Goal: Information Seeking & Learning: Learn about a topic

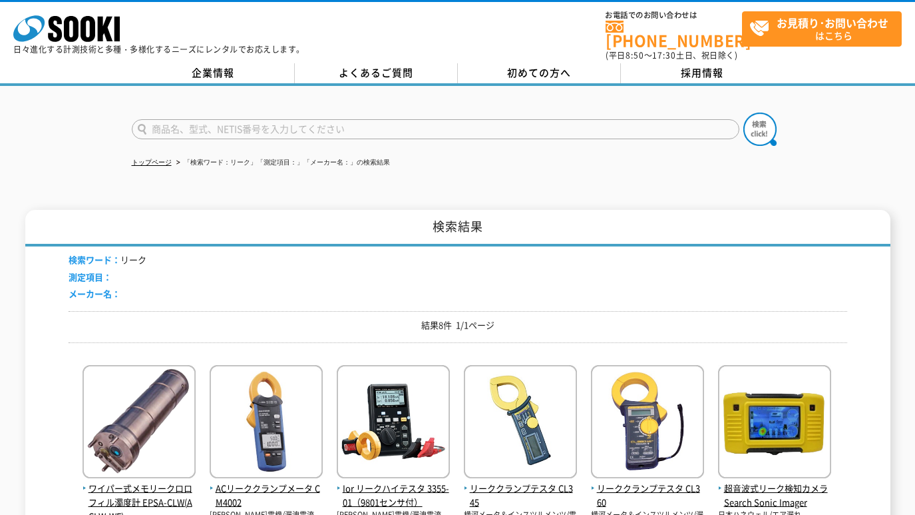
click at [260, 119] on input "text" at bounding box center [436, 129] width 608 height 20
paste input "アルミスタッフ"
type input "アルミスタッフ"
click at [762, 123] on img at bounding box center [760, 128] width 33 height 33
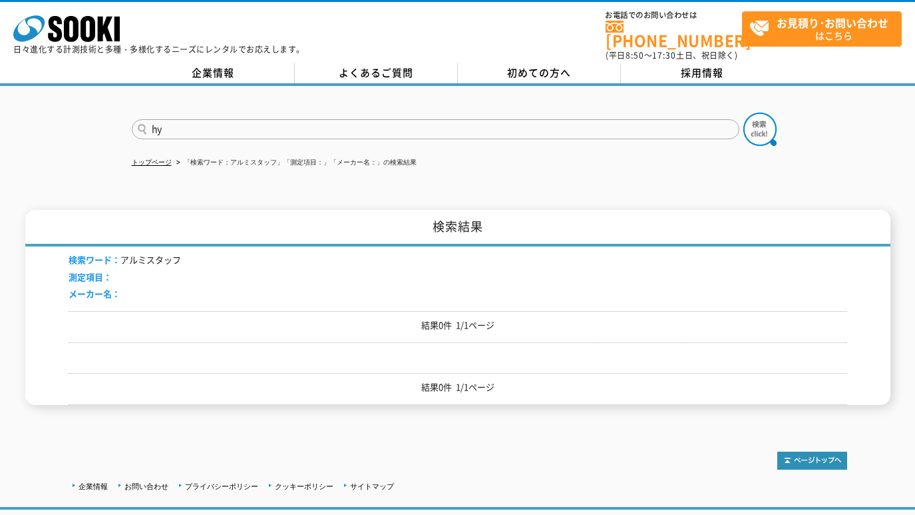
type input "h"
type input "標尺"
click at [744, 112] on button at bounding box center [760, 128] width 33 height 33
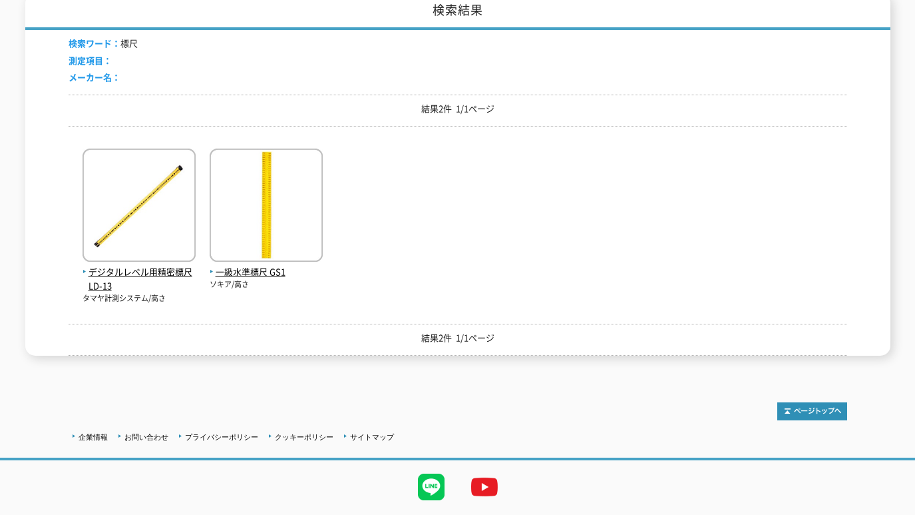
scroll to position [222, 0]
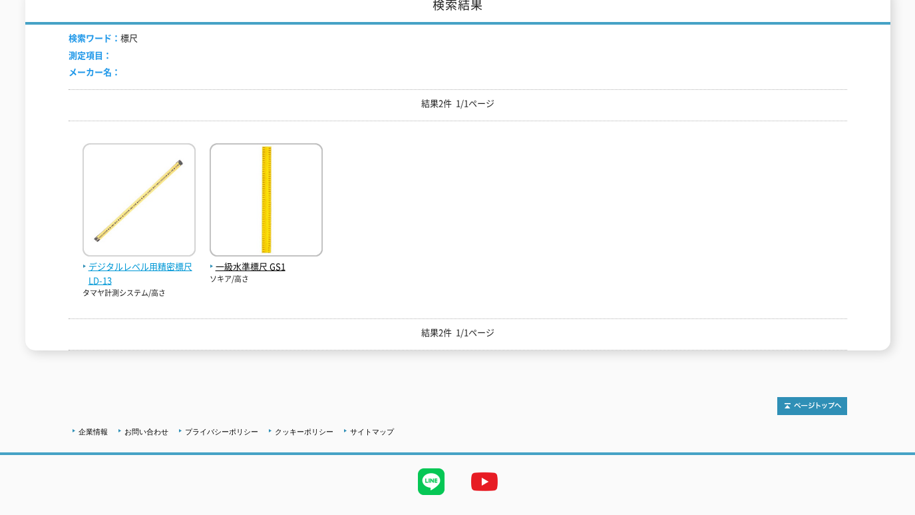
click at [145, 180] on img at bounding box center [139, 201] width 113 height 116
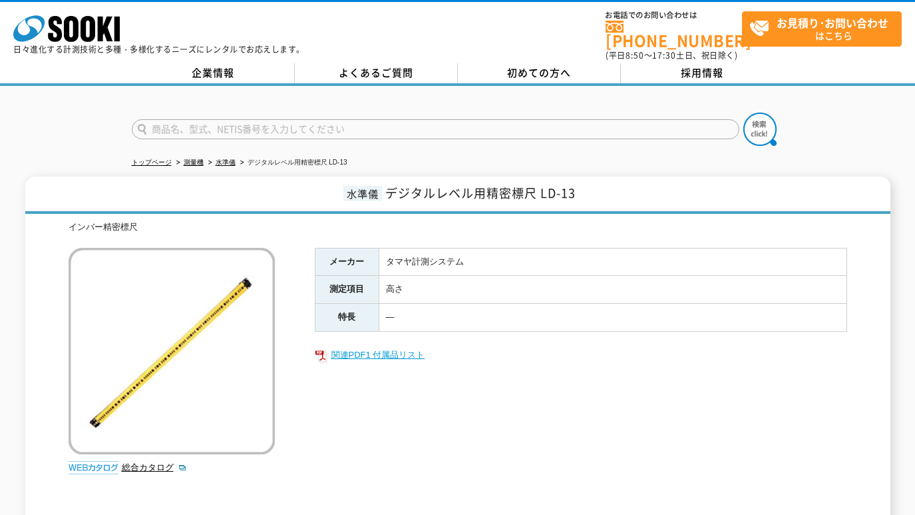
click at [357, 347] on link "関連PDF1 付属品リスト" at bounding box center [581, 354] width 533 height 17
drag, startPoint x: 538, startPoint y: 183, endPoint x: 595, endPoint y: 184, distance: 57.3
click at [595, 184] on h1 "水準儀 デジタルレベル用精密標尺 LD-13" at bounding box center [457, 194] width 865 height 37
copy span "LD-13"
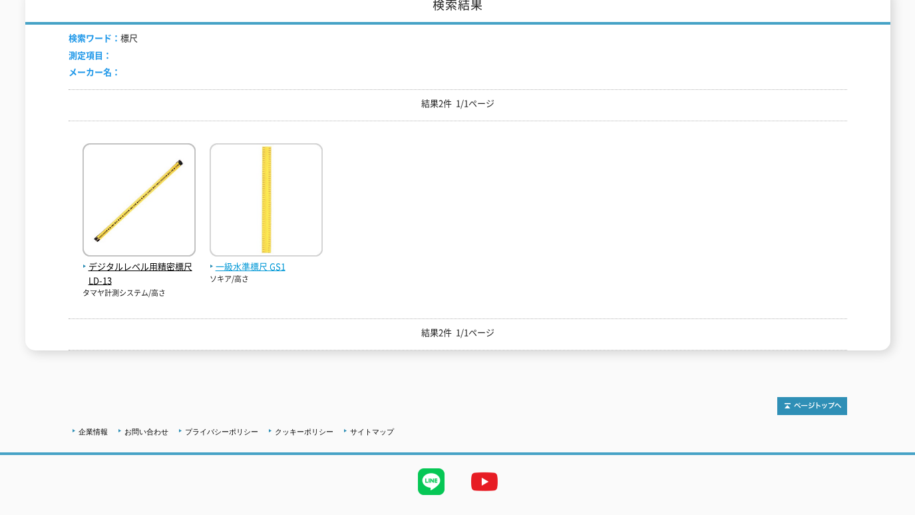
click at [292, 156] on img at bounding box center [266, 201] width 113 height 116
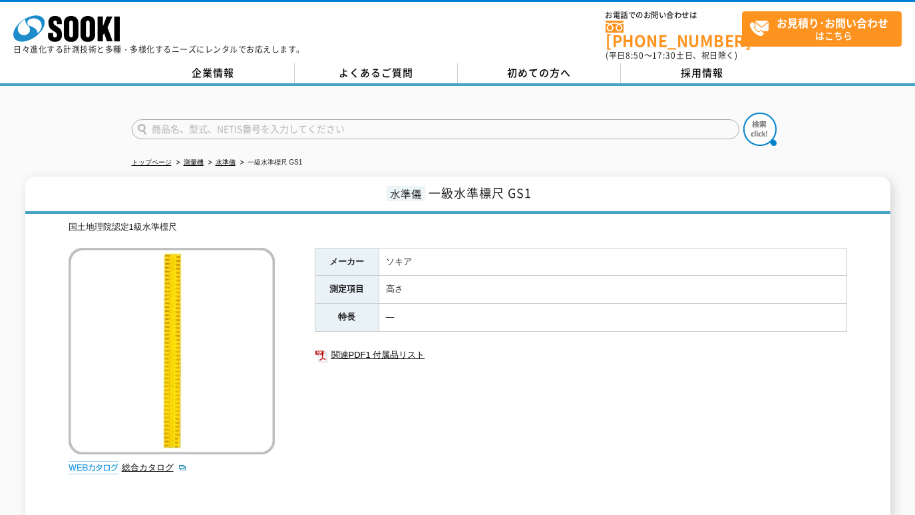
click at [25, 107] on div at bounding box center [457, 118] width 915 height 64
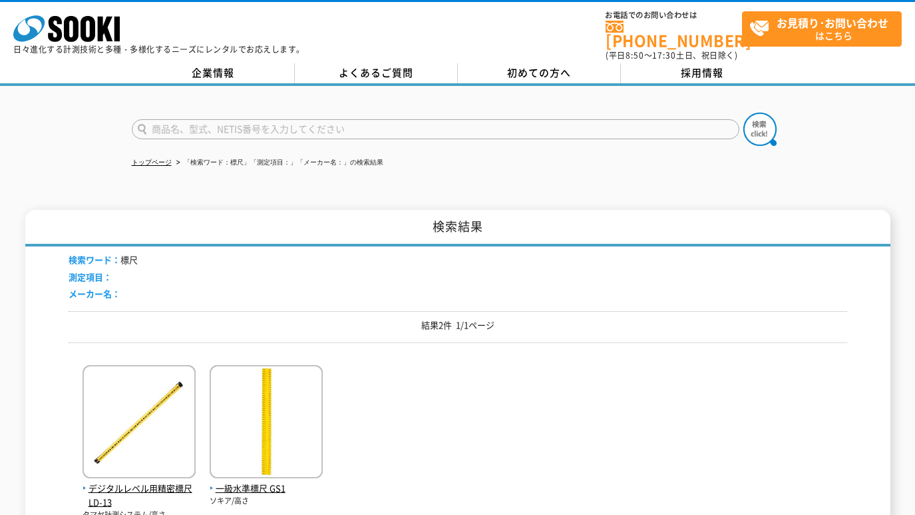
click at [246, 122] on input "text" at bounding box center [436, 129] width 608 height 20
paste input "標尺"
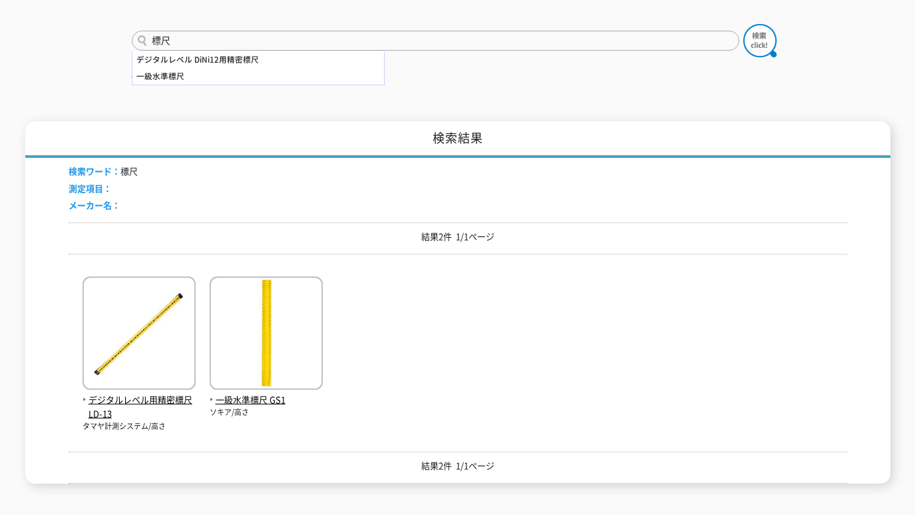
scroll to position [222, 0]
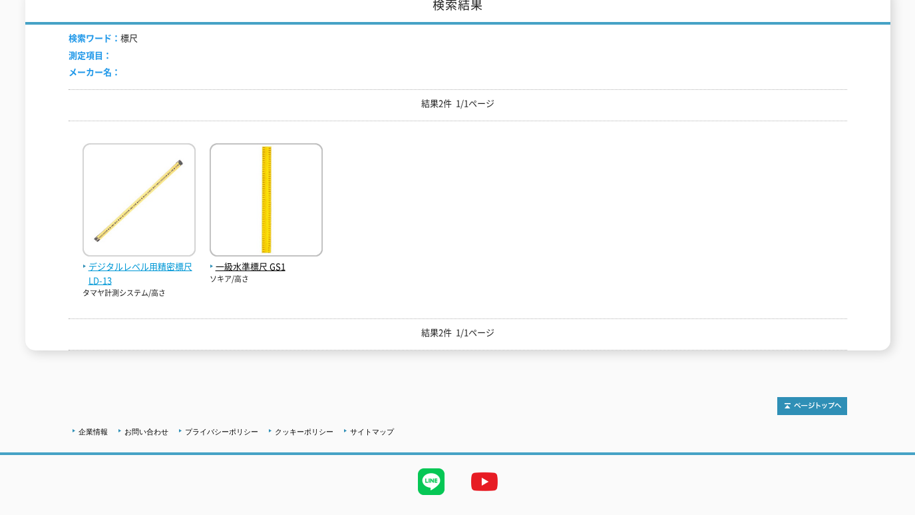
type input "標尺"
click at [133, 260] on span "デジタルレベル用精密標尺 LD-13" at bounding box center [139, 274] width 113 height 28
click at [149, 260] on span "デジタルレベル用精密標尺 LD-13" at bounding box center [139, 274] width 113 height 28
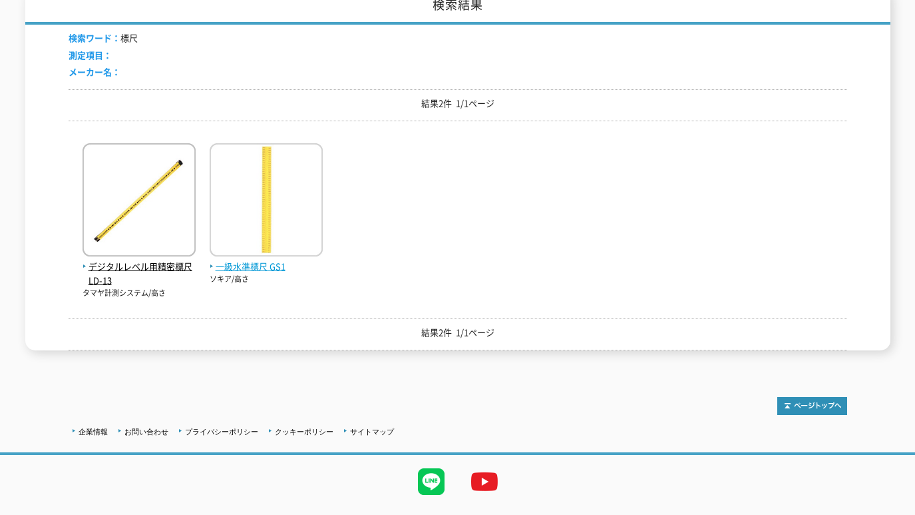
click at [252, 260] on span "一級水準標尺 GS1" at bounding box center [266, 267] width 113 height 14
